Goal: Task Accomplishment & Management: Complete application form

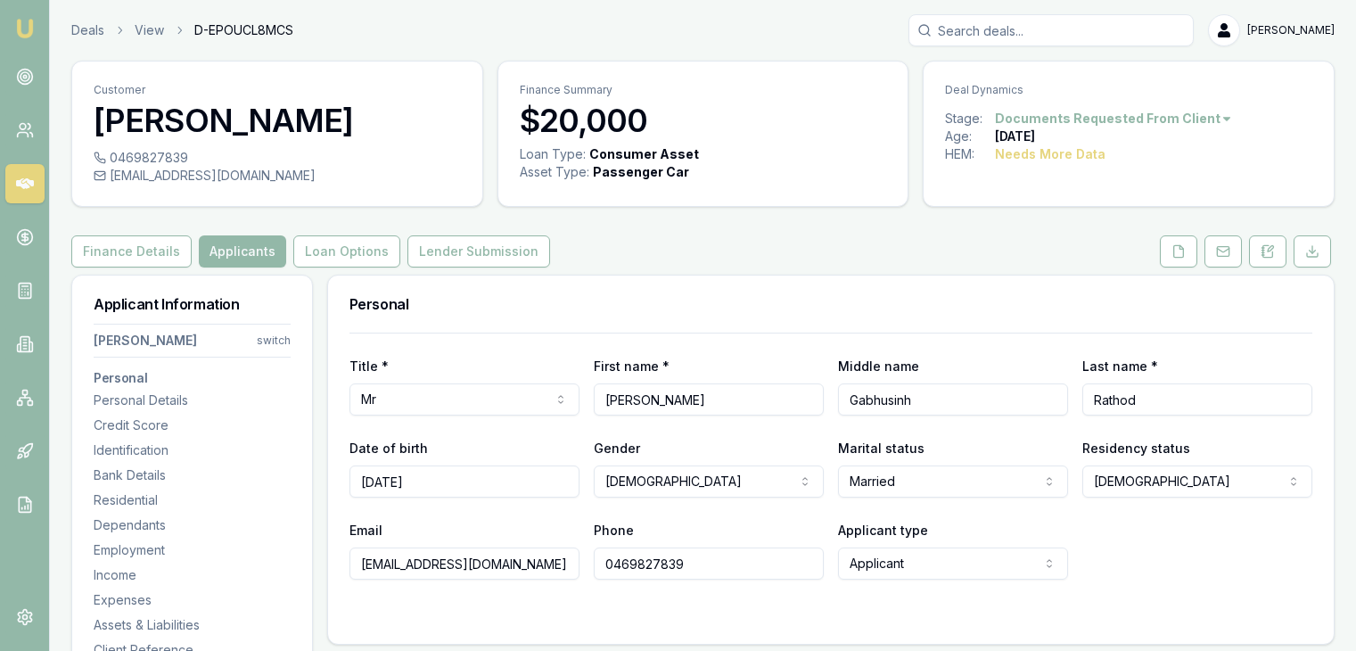
select select "MARRIED"
select select "[DEMOGRAPHIC_DATA]"
select select "VIC"
select select "OPEN_LICENCE"
type input "$0"
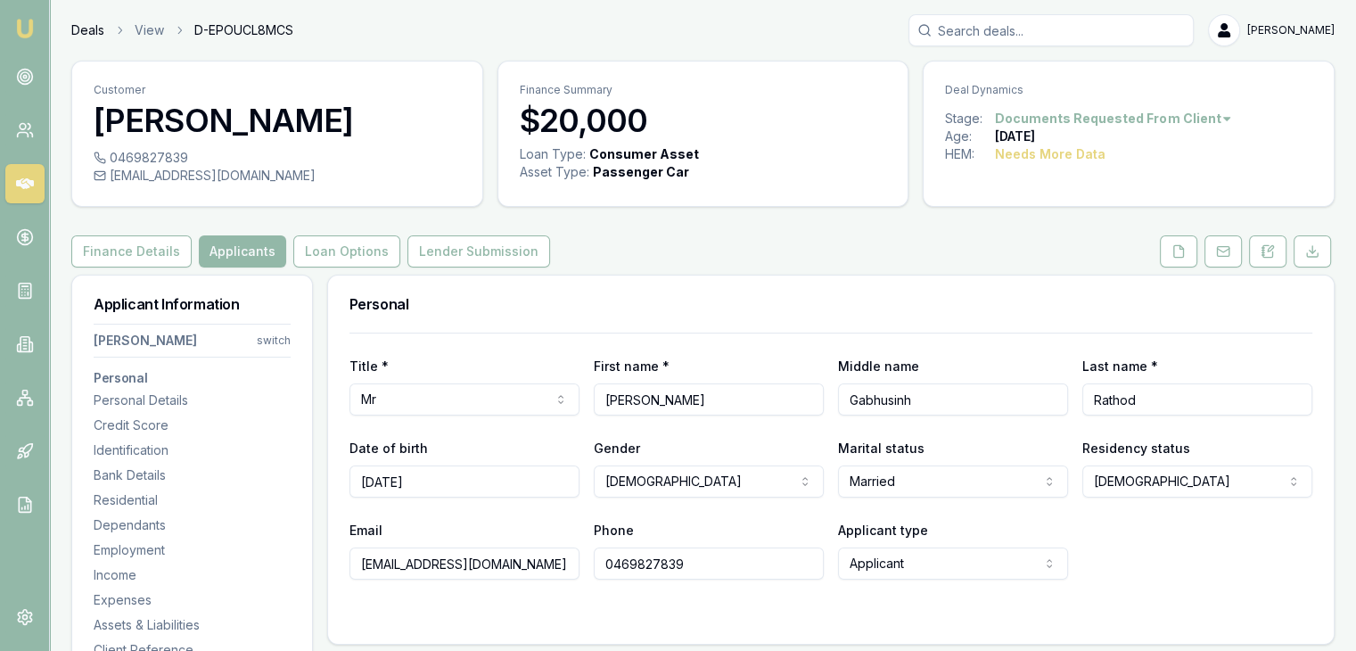
click at [75, 29] on link "Deals" at bounding box center [87, 30] width 33 height 18
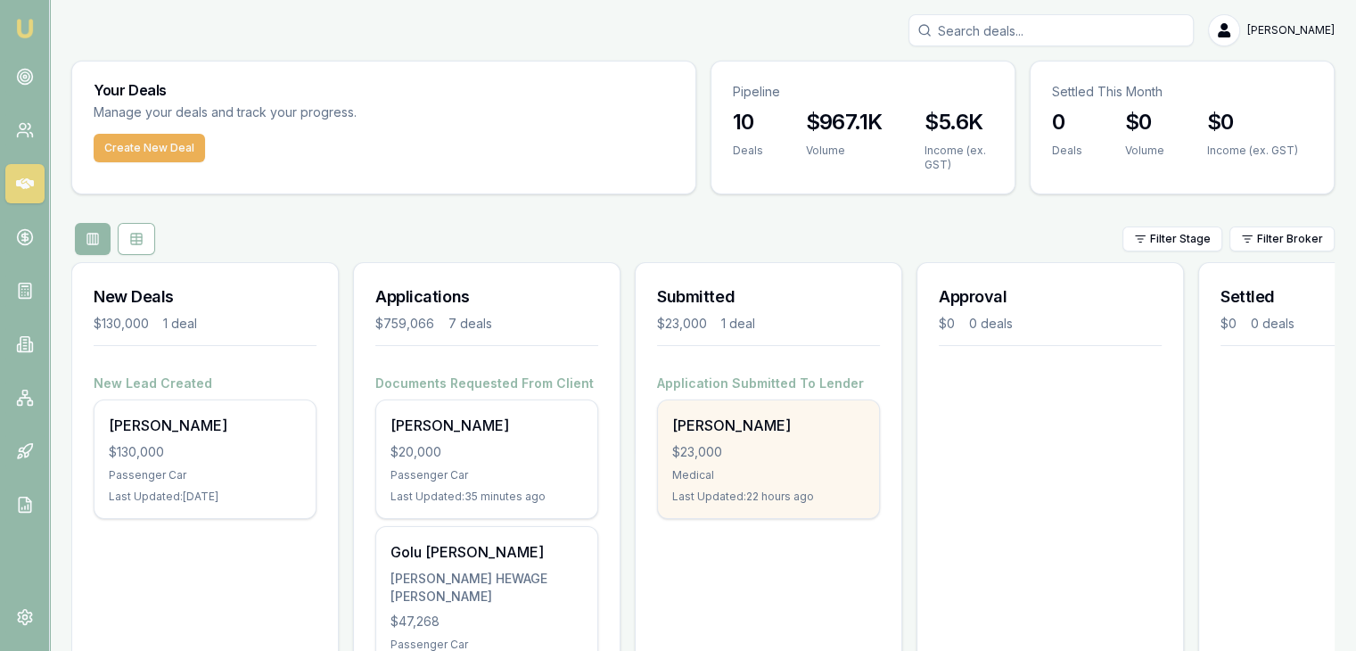
click at [714, 435] on div "Ankitkumar Patel $23,000 Medical Last Updated: 22 hours ago" at bounding box center [768, 459] width 221 height 118
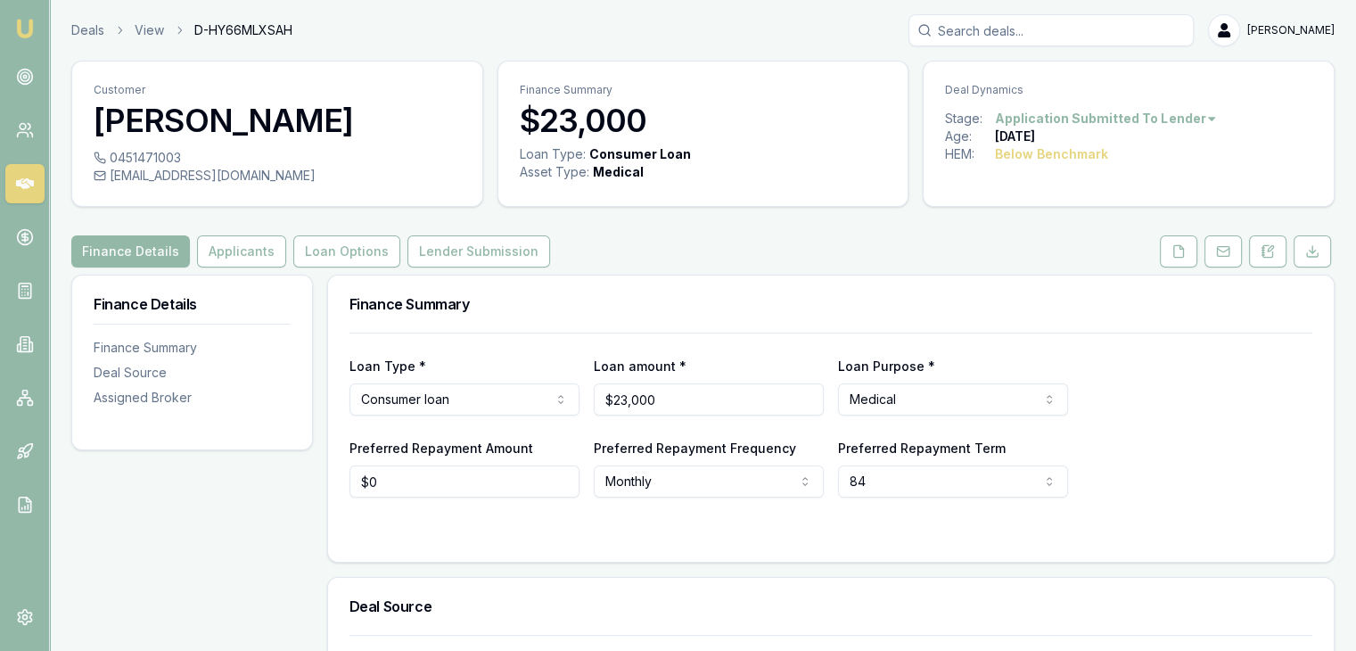
drag, startPoint x: 760, startPoint y: 243, endPoint x: 761, endPoint y: 266, distance: 23.2
click at [760, 243] on div "Finance Details Applicants Loan Options Lender Submission" at bounding box center [702, 251] width 1263 height 32
